Goal: Task Accomplishment & Management: Manage account settings

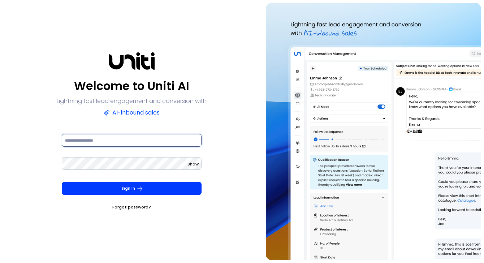
click at [150, 141] on input at bounding box center [132, 140] width 140 height 13
type input "**********"
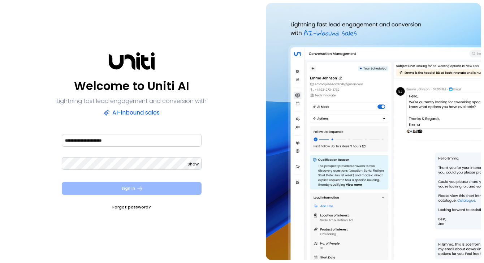
click at [181, 187] on button "Sign In" at bounding box center [132, 188] width 140 height 13
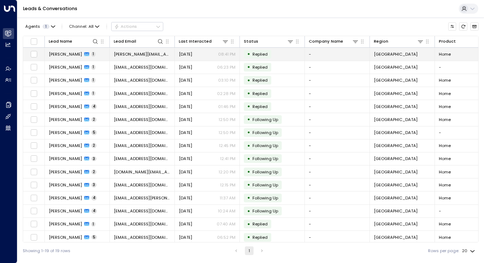
click at [64, 53] on span "[PERSON_NAME]" at bounding box center [65, 54] width 33 height 6
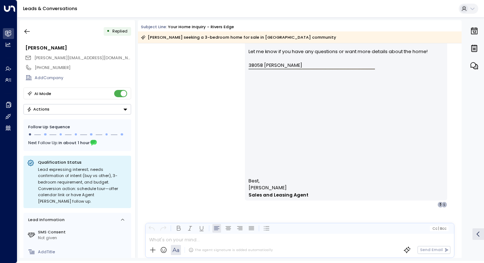
scroll to position [482, 0]
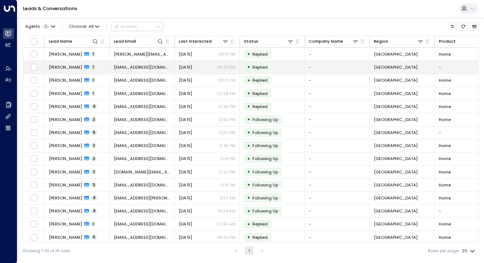
click at [67, 67] on span "[PERSON_NAME]" at bounding box center [65, 67] width 33 height 6
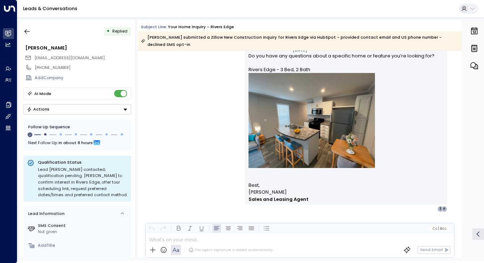
scroll to position [496, 0]
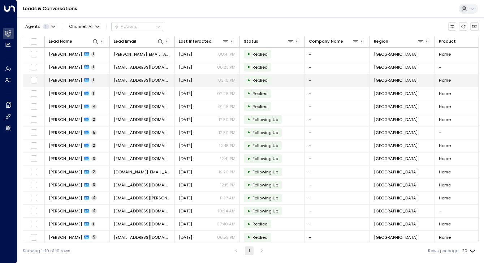
click at [66, 80] on span "[PERSON_NAME]" at bounding box center [65, 80] width 33 height 6
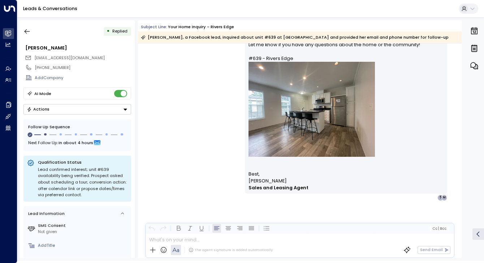
scroll to position [482, 0]
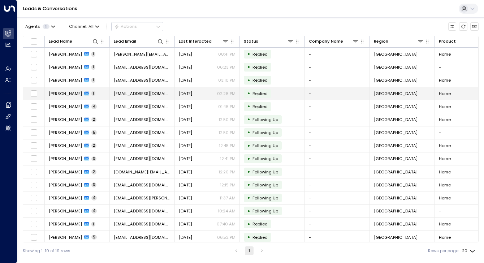
click at [73, 92] on span "[PERSON_NAME]" at bounding box center [65, 94] width 33 height 6
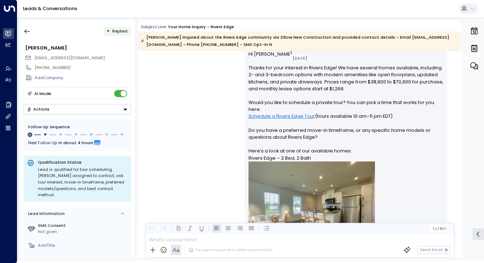
scroll to position [411, 0]
click at [463, 161] on div "• Replied [PERSON_NAME] [EMAIL_ADDRESS][DOMAIN_NAME] [PHONE_NUMBER] Add Company…" at bounding box center [251, 138] width 464 height 237
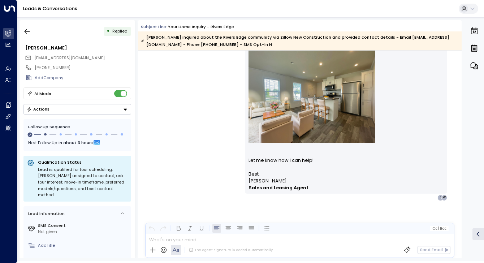
scroll to position [524, 0]
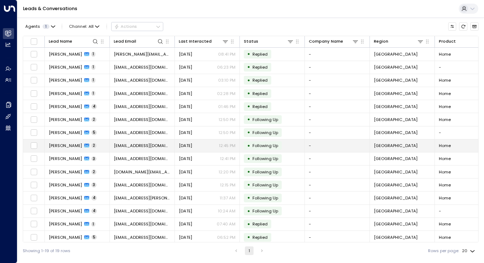
scroll to position [53, 0]
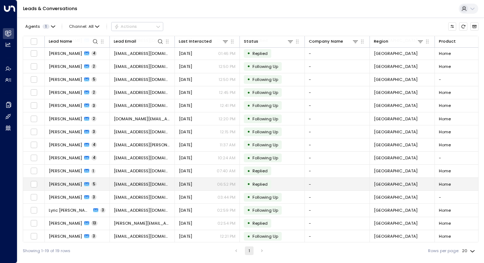
click at [64, 178] on td "[PERSON_NAME] 5" at bounding box center [77, 184] width 65 height 13
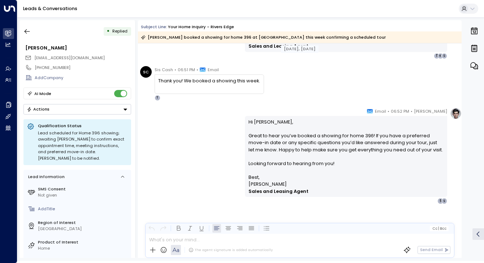
scroll to position [839, 0]
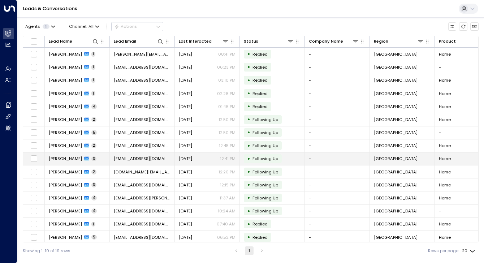
click at [65, 158] on span "[PERSON_NAME]" at bounding box center [65, 159] width 33 height 6
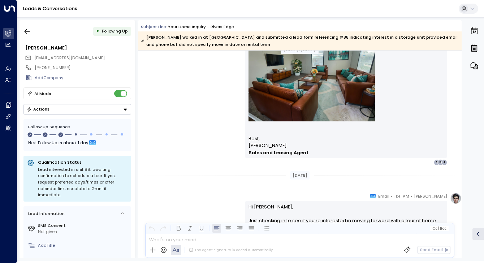
scroll to position [695, 0]
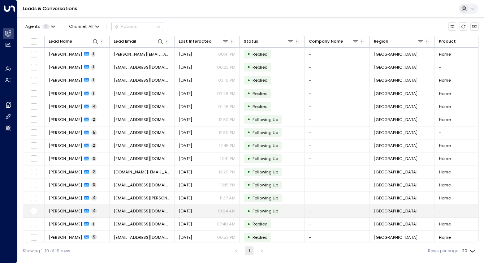
scroll to position [53, 0]
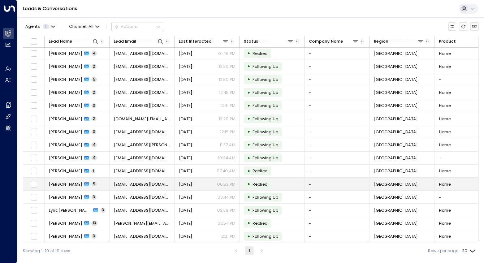
click at [79, 181] on div "[PERSON_NAME] 5" at bounding box center [73, 184] width 48 height 6
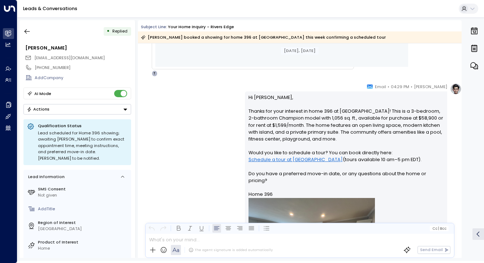
scroll to position [362, 0]
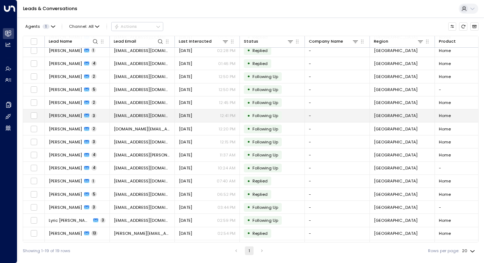
scroll to position [53, 0]
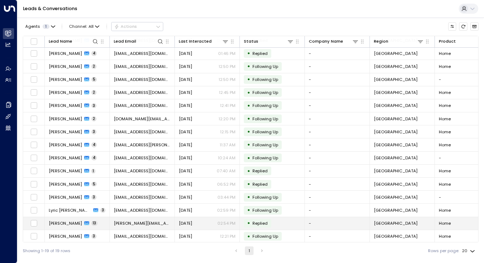
click at [68, 220] on span "[PERSON_NAME]" at bounding box center [65, 223] width 33 height 6
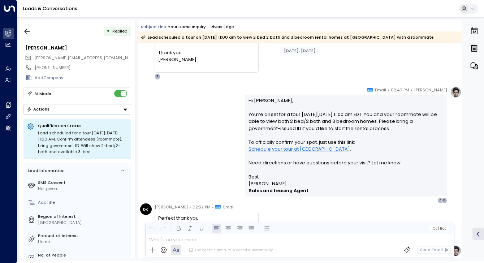
scroll to position [1467, 0]
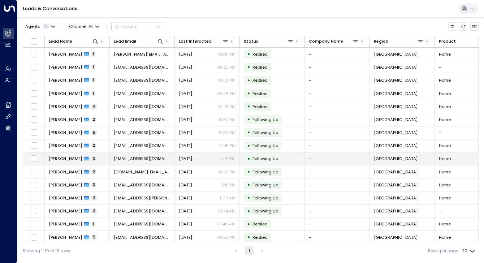
scroll to position [53, 0]
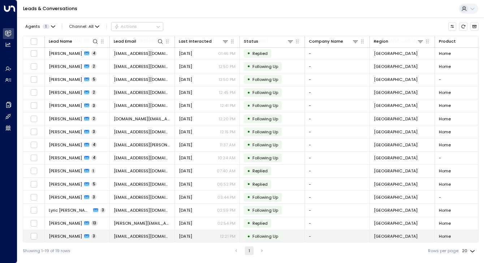
click at [73, 233] on span "[PERSON_NAME]" at bounding box center [65, 236] width 33 height 6
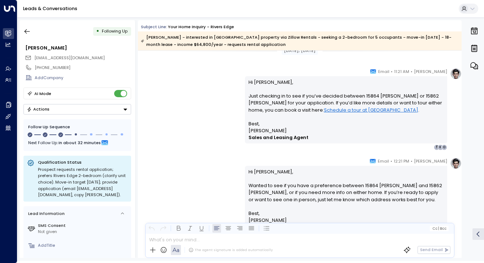
scroll to position [845, 0]
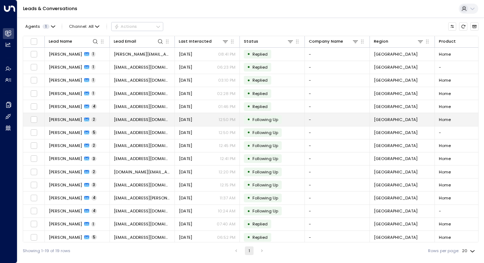
scroll to position [53, 0]
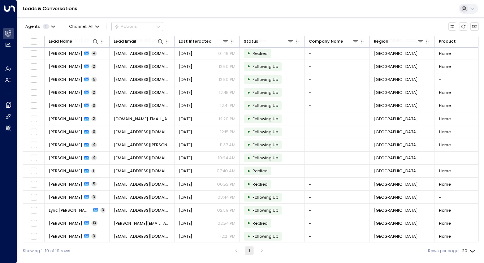
click at [470, 248] on body "Overview Leads & Conversations Leads & Conversations Analytics Analytics Agents…" at bounding box center [242, 129] width 484 height 259
click at [462, 246] on li "100" at bounding box center [468, 248] width 19 height 11
type input "***"
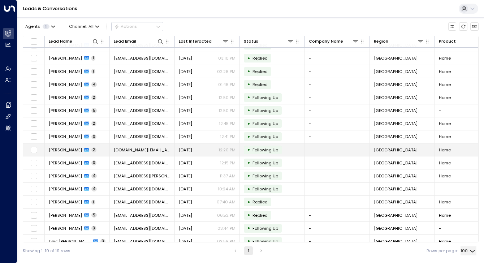
scroll to position [22, 0]
